Goal: Task Accomplishment & Management: Use online tool/utility

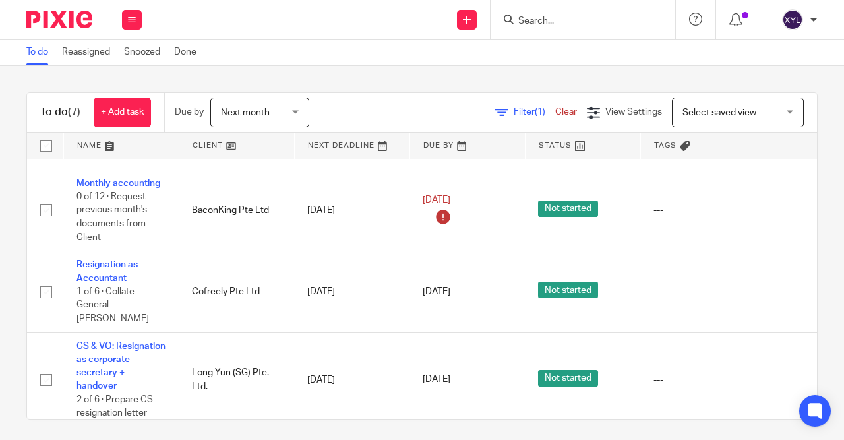
scroll to position [120, 0]
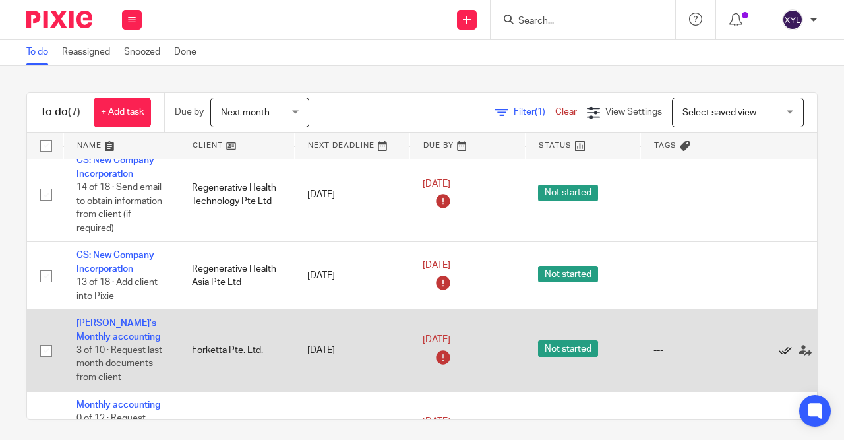
click at [786, 352] on icon at bounding box center [785, 350] width 13 height 13
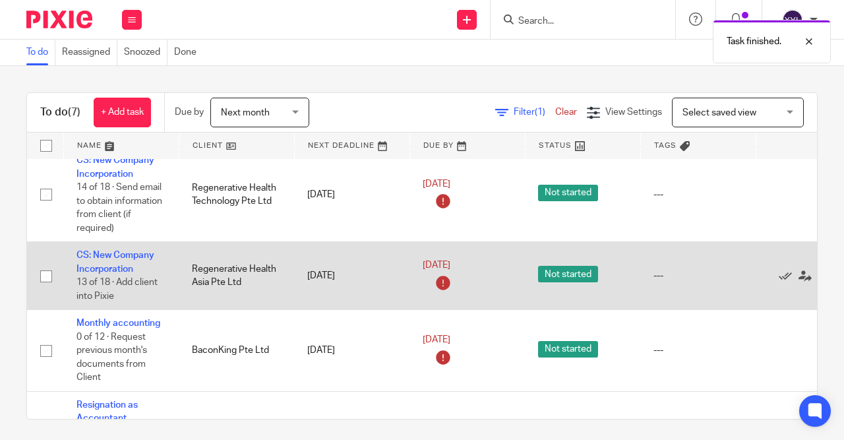
scroll to position [259, 0]
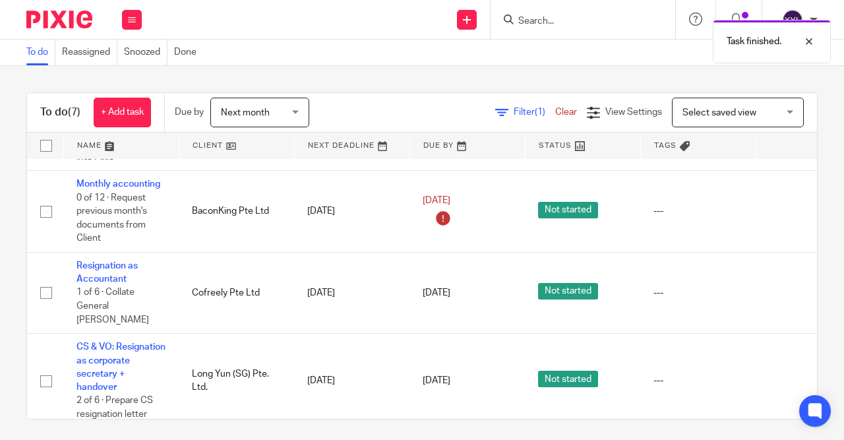
click at [631, 16] on div "Task finished." at bounding box center [626, 38] width 409 height 50
click at [522, 19] on div "Task finished." at bounding box center [626, 38] width 409 height 50
click at [533, 20] on div "Task finished." at bounding box center [626, 38] width 409 height 50
click at [543, 15] on div "Task finished." at bounding box center [626, 38] width 409 height 50
click at [543, 31] on div "Task finished." at bounding box center [626, 38] width 409 height 50
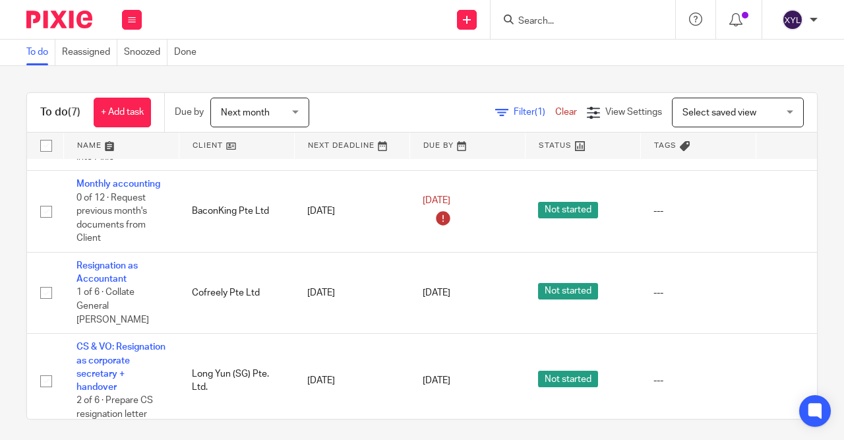
click at [545, 33] on div at bounding box center [583, 19] width 185 height 39
click at [544, 22] on input "Search" at bounding box center [576, 22] width 119 height 12
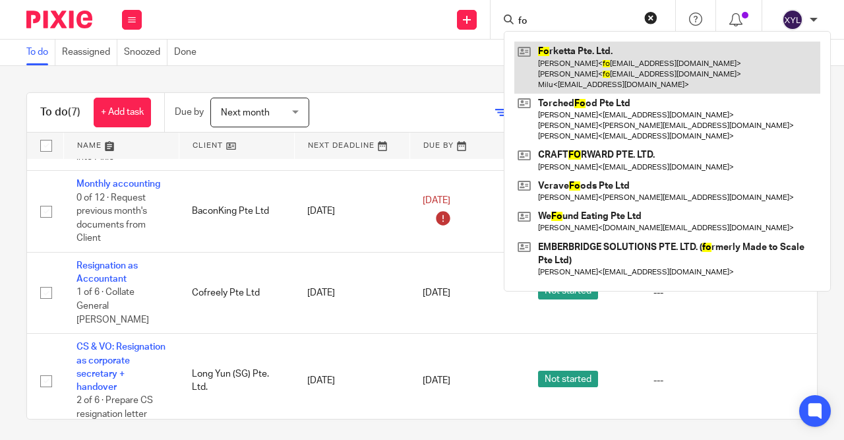
type input "fo"
click at [572, 75] on link at bounding box center [667, 68] width 306 height 52
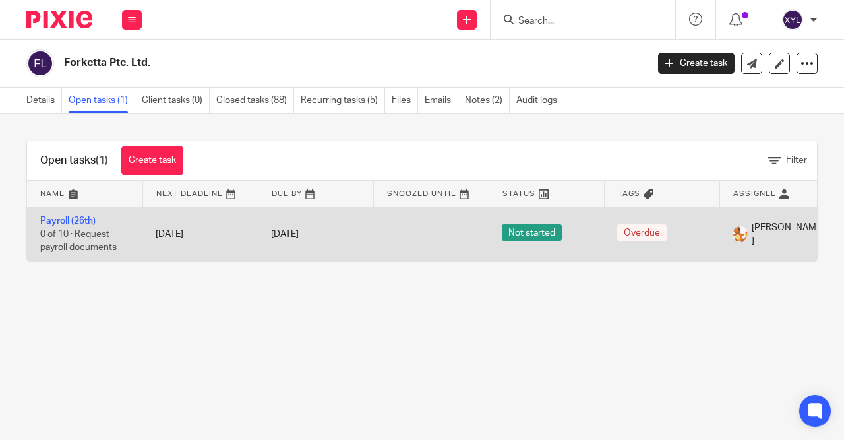
click at [712, 238] on td "Overdue" at bounding box center [661, 234] width 115 height 54
click at [731, 246] on td "Jolene Fan" at bounding box center [777, 234] width 115 height 54
click at [777, 225] on td "[PERSON_NAME]" at bounding box center [777, 234] width 115 height 54
click at [52, 223] on link "Payroll (26th)" at bounding box center [67, 220] width 55 height 9
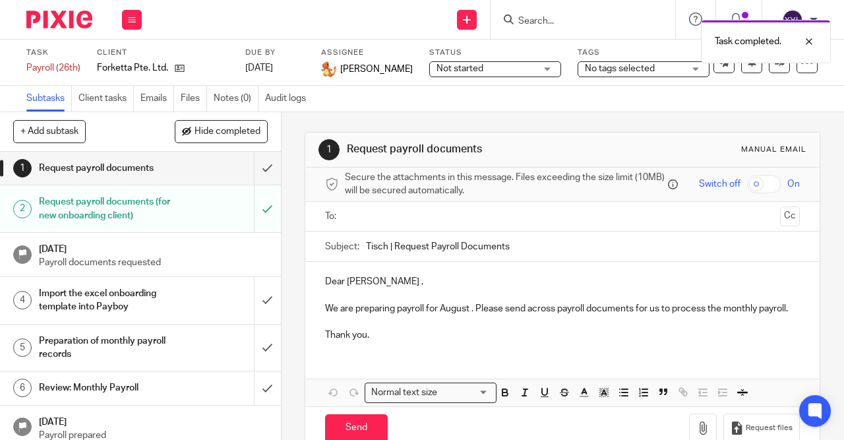
scroll to position [131, 0]
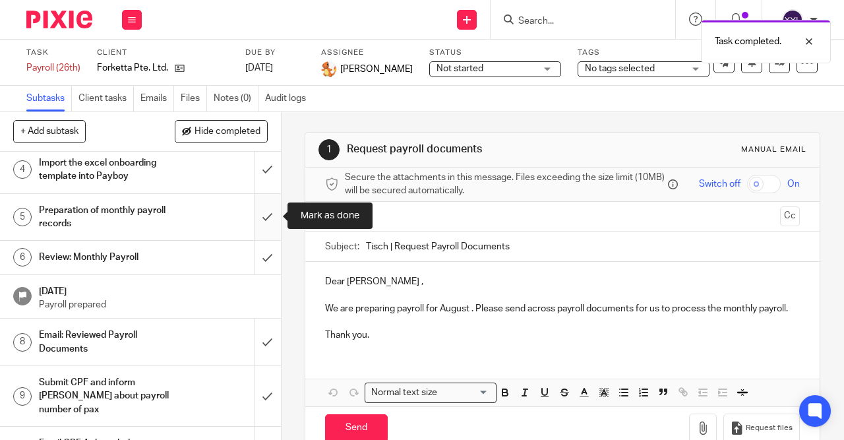
click at [264, 228] on input "submit" at bounding box center [140, 217] width 281 height 47
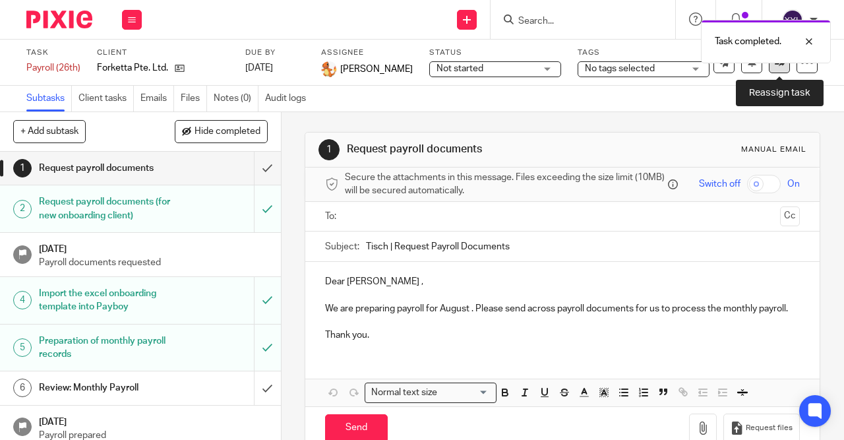
click at [771, 72] on link at bounding box center [779, 62] width 21 height 21
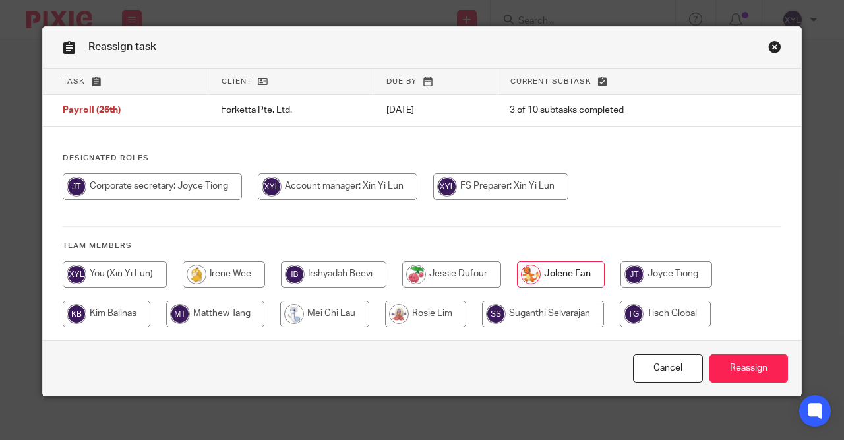
click at [226, 288] on div at bounding box center [422, 300] width 719 height 79
click at [229, 279] on input "radio" at bounding box center [224, 274] width 82 height 26
radio input "true"
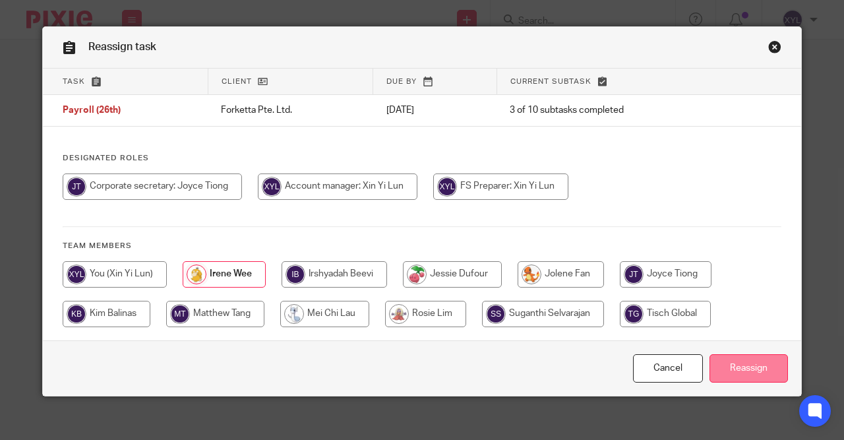
click at [742, 358] on input "Reassign" at bounding box center [749, 368] width 78 height 28
